Goal: Leave review/rating

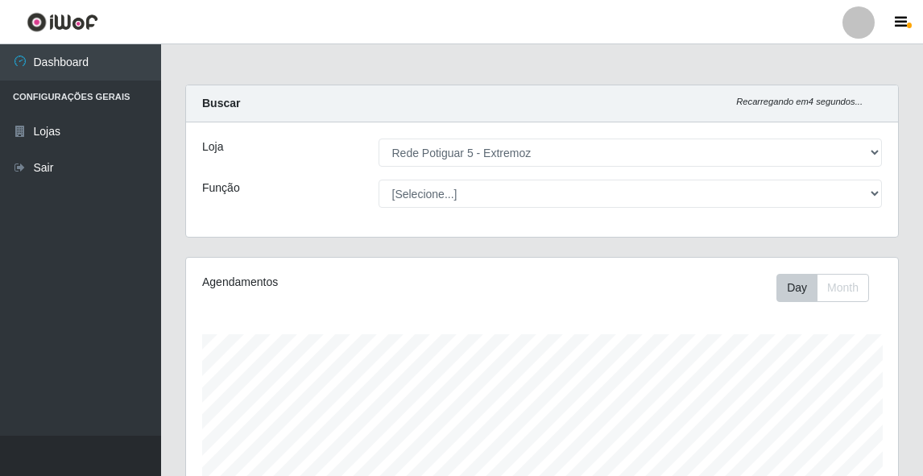
select select "79"
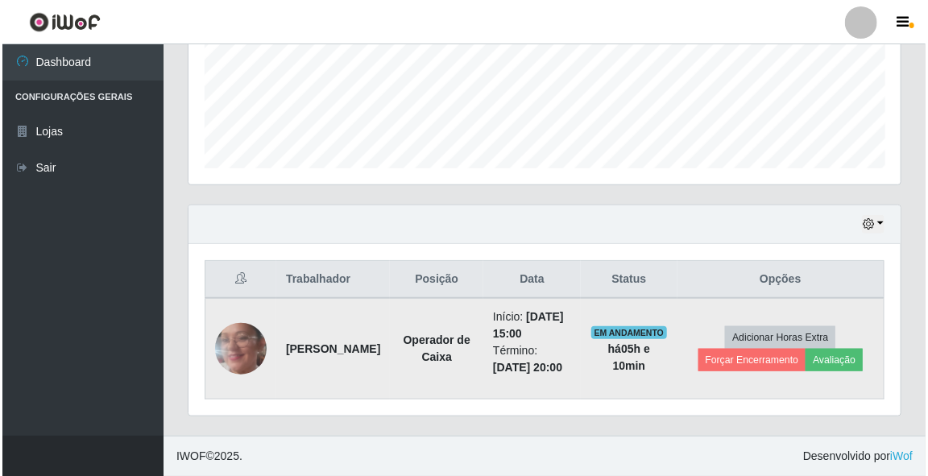
scroll to position [334, 712]
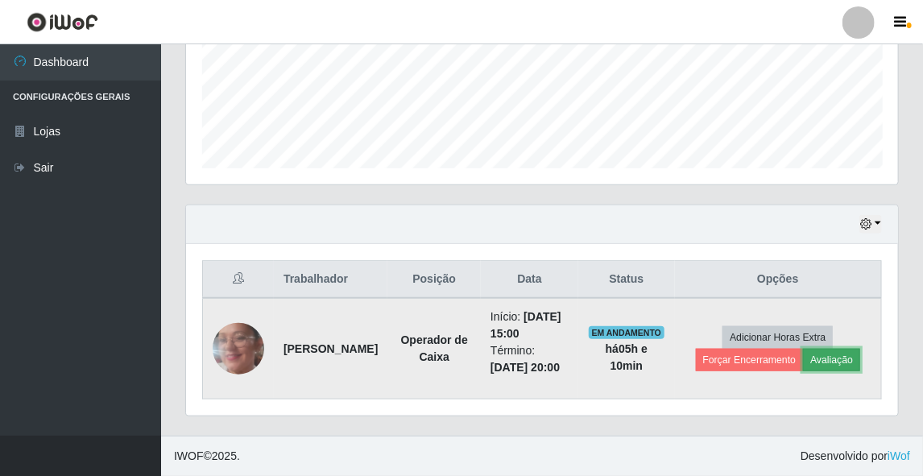
click at [842, 349] on button "Avaliação" at bounding box center [831, 360] width 57 height 23
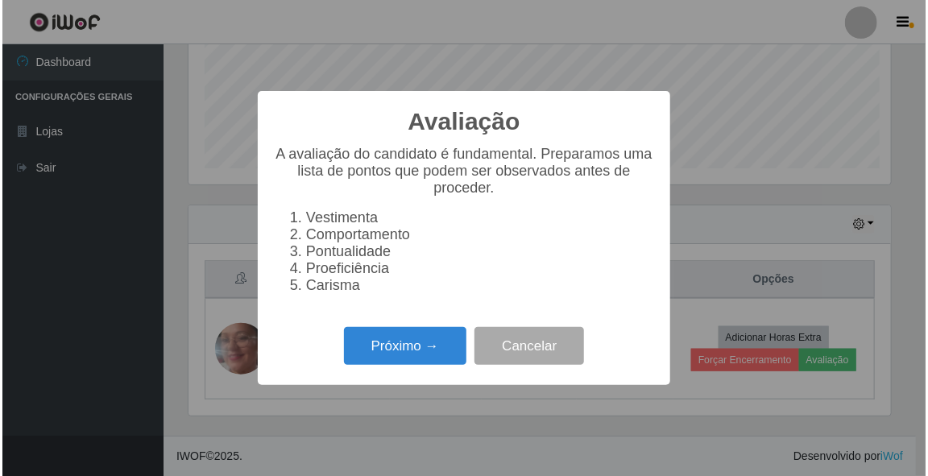
scroll to position [334, 707]
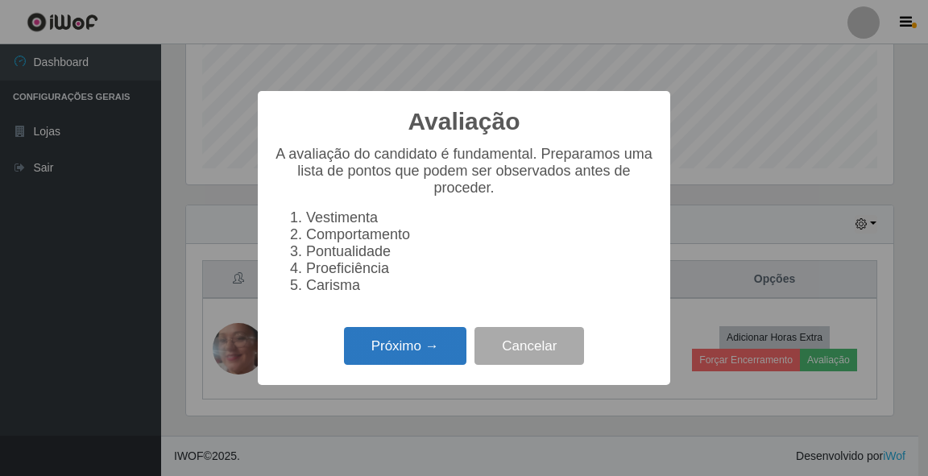
drag, startPoint x: 416, startPoint y: 363, endPoint x: 417, endPoint y: 355, distance: 8.2
click at [417, 355] on button "Próximo →" at bounding box center [405, 346] width 122 height 38
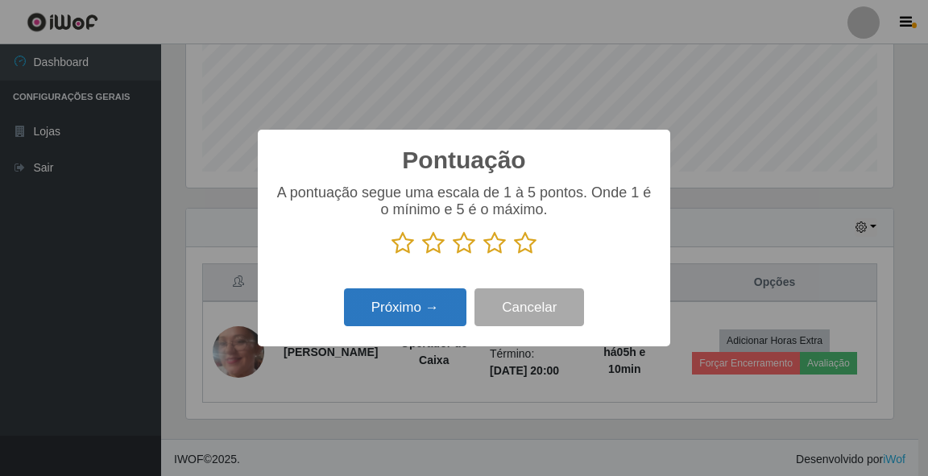
scroll to position [805032, 804658]
click at [526, 242] on icon at bounding box center [525, 243] width 23 height 24
click at [514, 255] on input "radio" at bounding box center [514, 255] width 0 height 0
click at [397, 316] on button "Próximo →" at bounding box center [405, 307] width 122 height 38
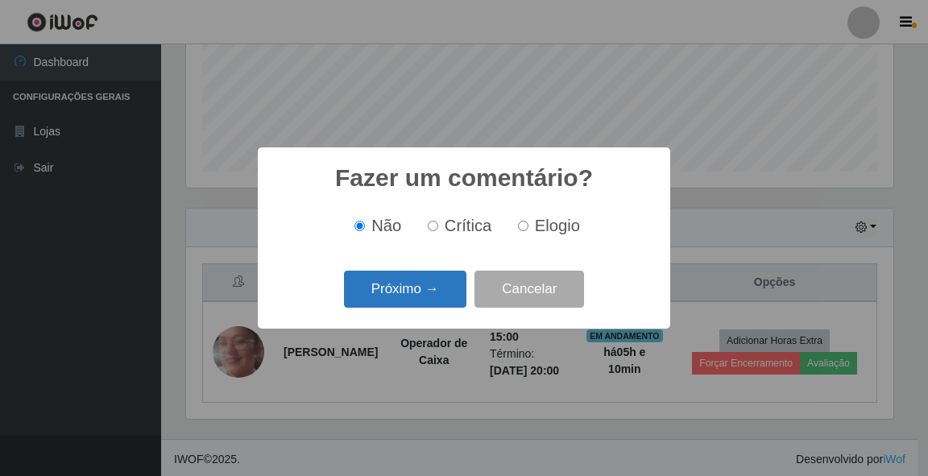
click at [416, 306] on button "Próximo →" at bounding box center [405, 290] width 122 height 38
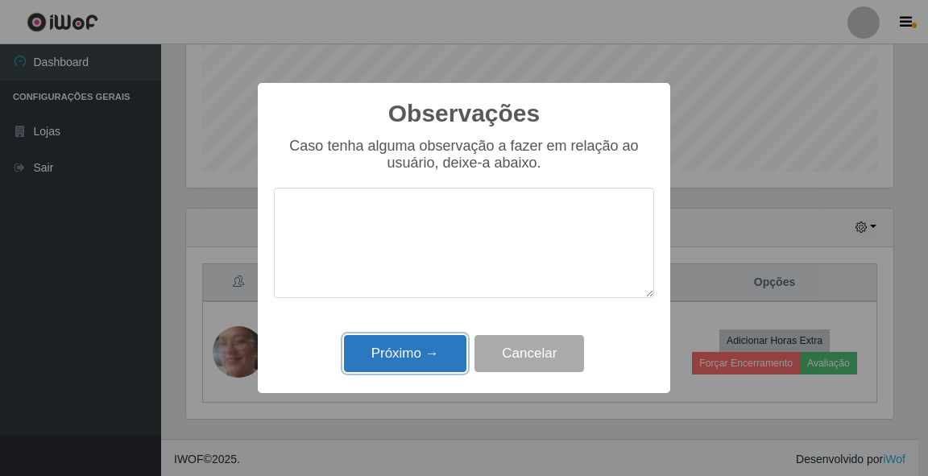
click at [426, 352] on button "Próximo →" at bounding box center [405, 354] width 122 height 38
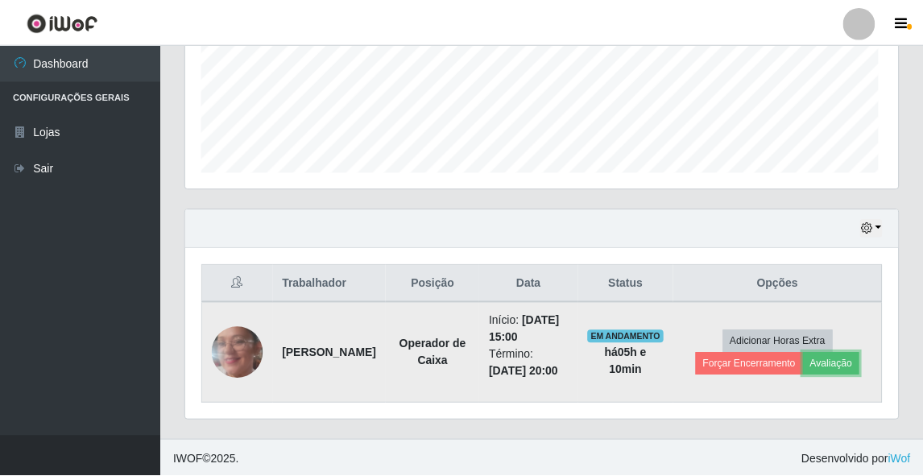
scroll to position [334, 712]
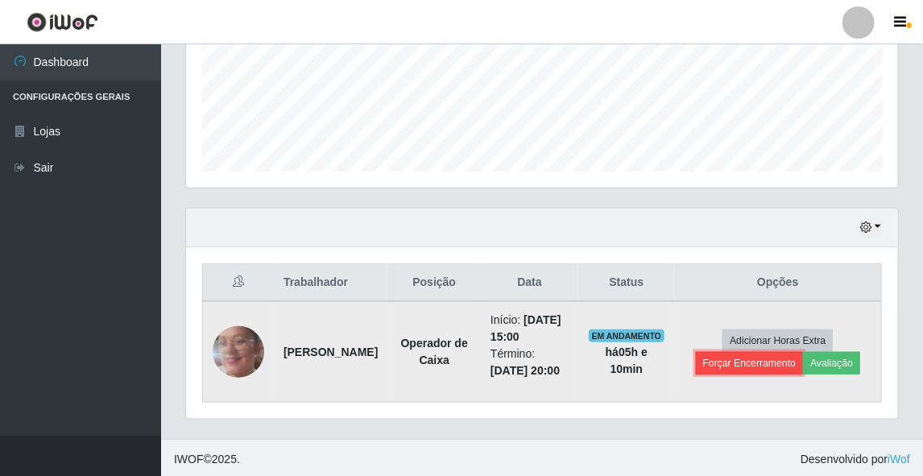
click at [751, 374] on button "Forçar Encerramento" at bounding box center [750, 363] width 108 height 23
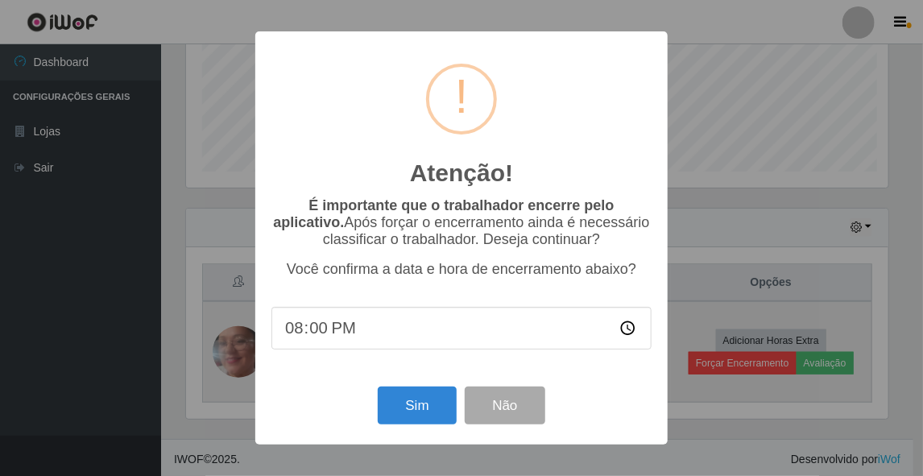
scroll to position [334, 707]
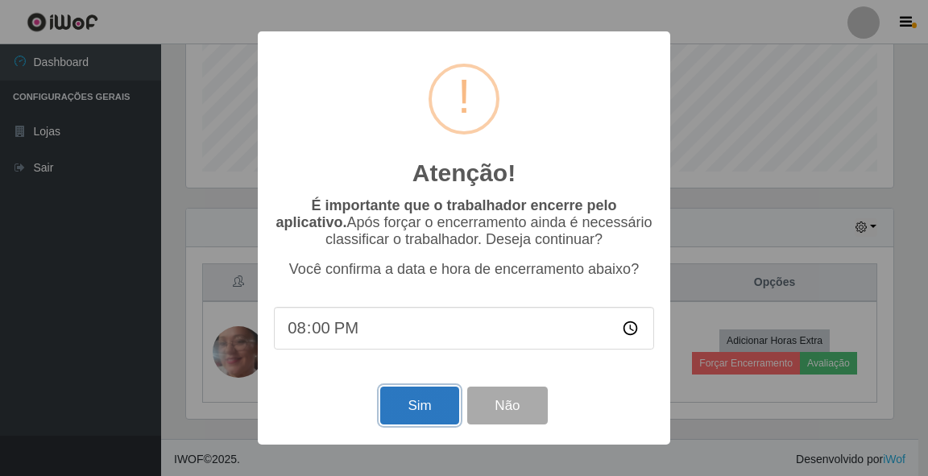
drag, startPoint x: 412, startPoint y: 409, endPoint x: 412, endPoint y: 399, distance: 9.7
click at [412, 408] on button "Sim" at bounding box center [419, 406] width 78 height 38
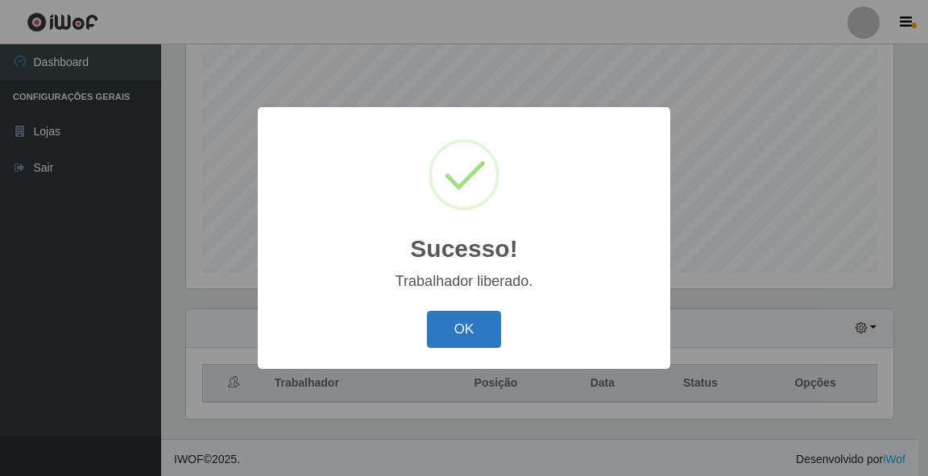
click at [472, 338] on button "OK" at bounding box center [464, 330] width 75 height 38
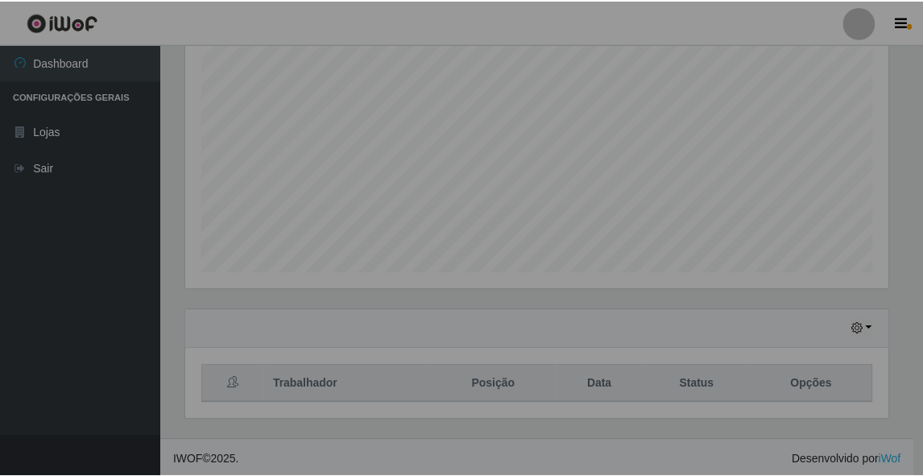
scroll to position [334, 712]
